Goal: Register for event/course

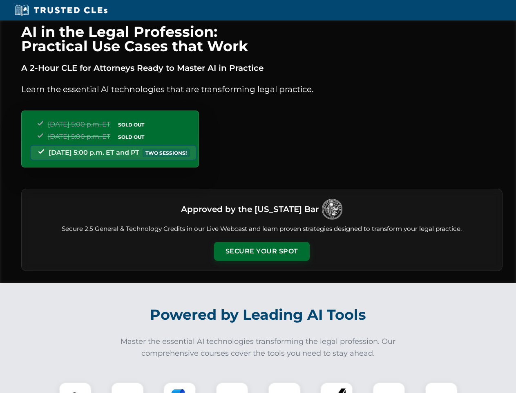
click at [262, 251] on button "Secure Your Spot" at bounding box center [262, 251] width 96 height 19
click at [75, 387] on img at bounding box center [75, 398] width 24 height 24
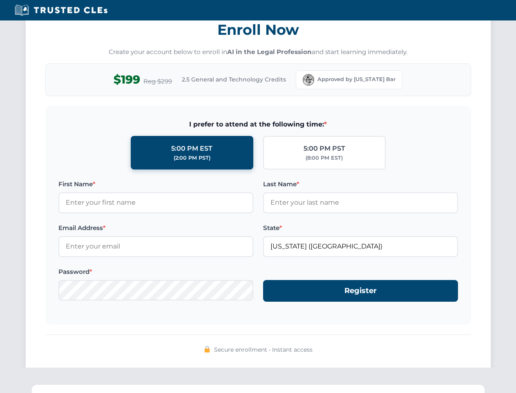
scroll to position [803, 0]
